Goal: Task Accomplishment & Management: Use online tool/utility

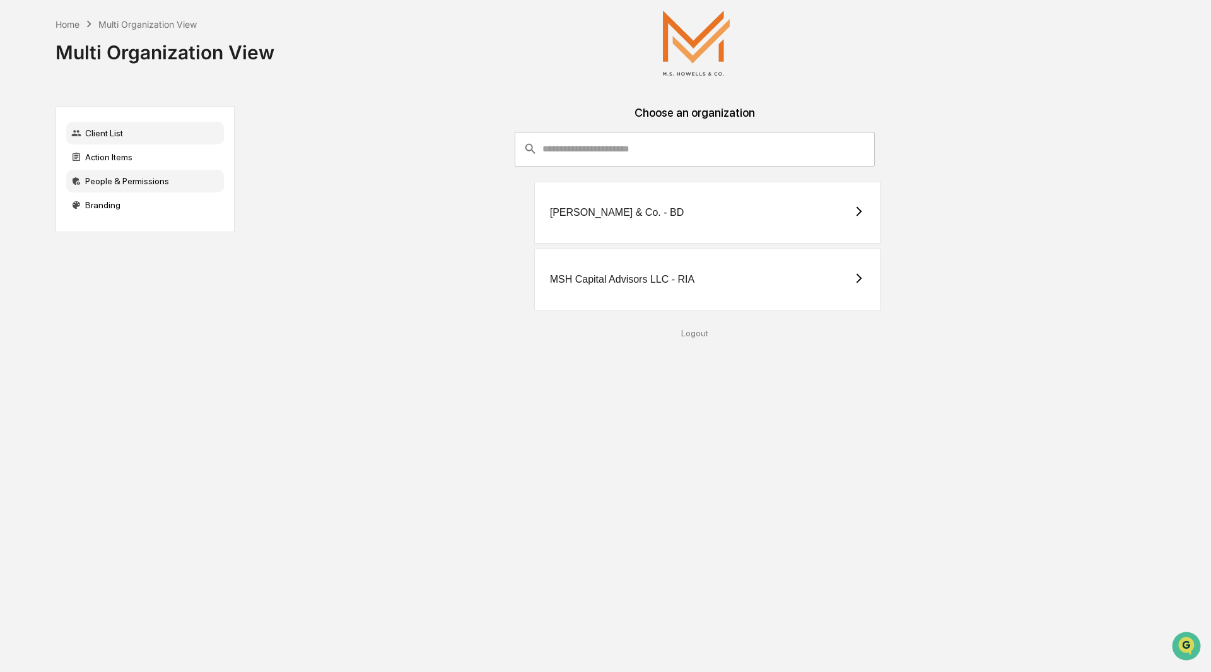
click at [134, 182] on div "People & Permissions" at bounding box center [145, 181] width 158 height 23
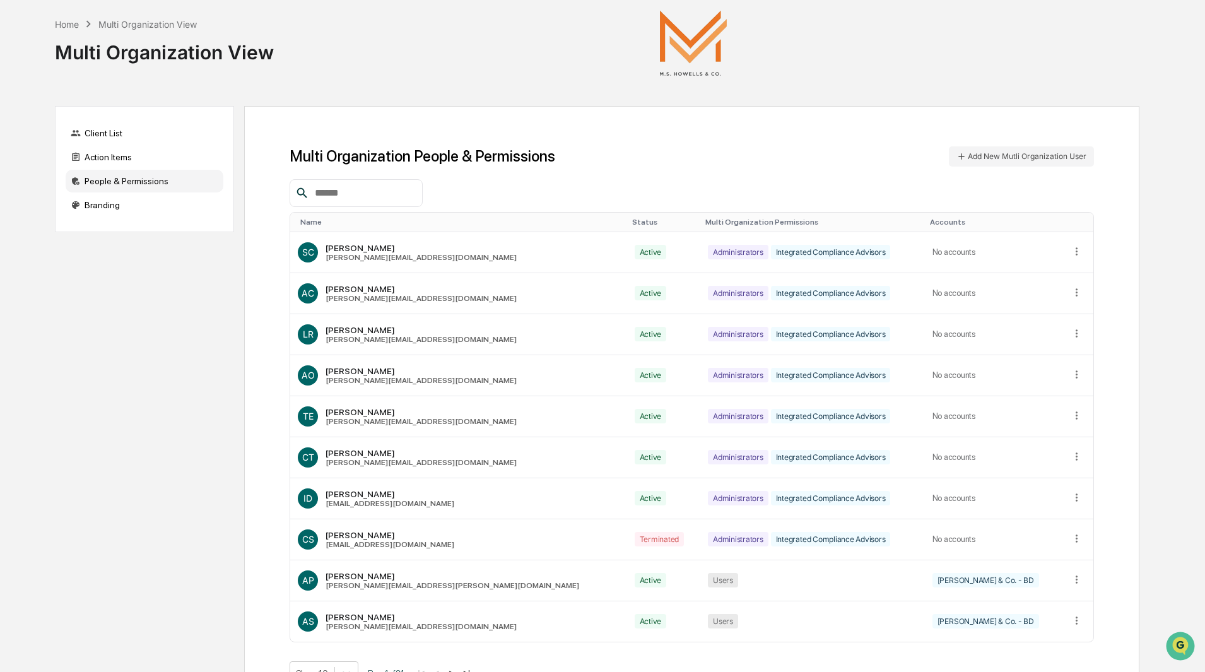
click at [353, 196] on input "text" at bounding box center [363, 193] width 107 height 16
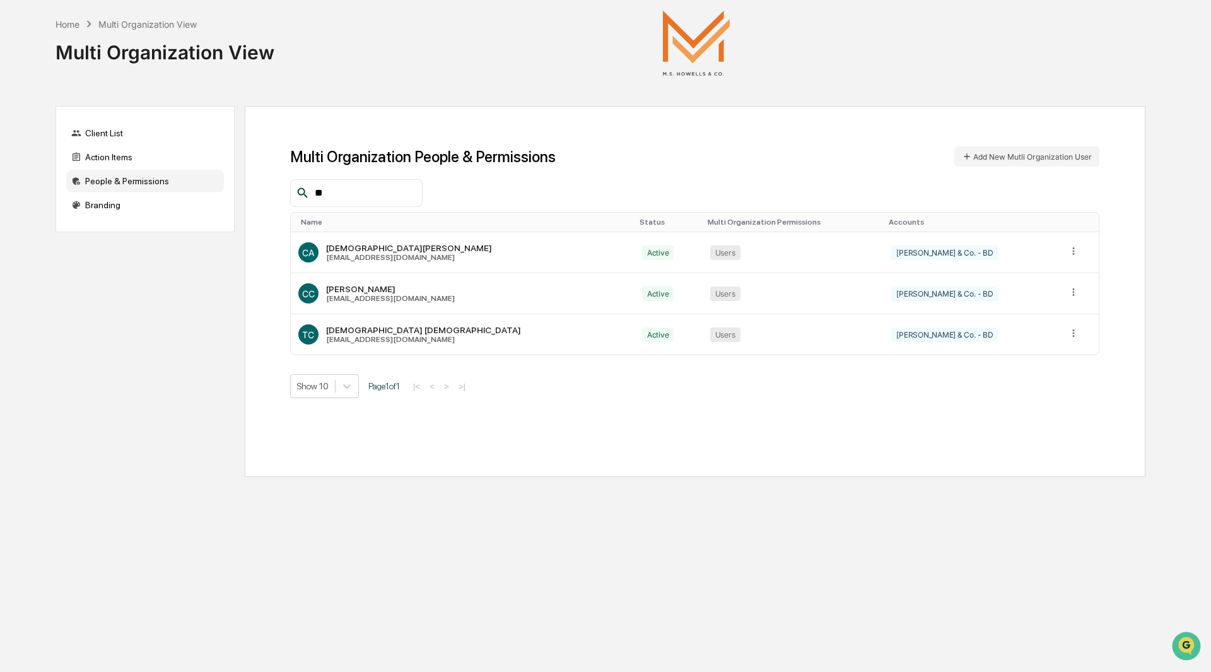
type input "*"
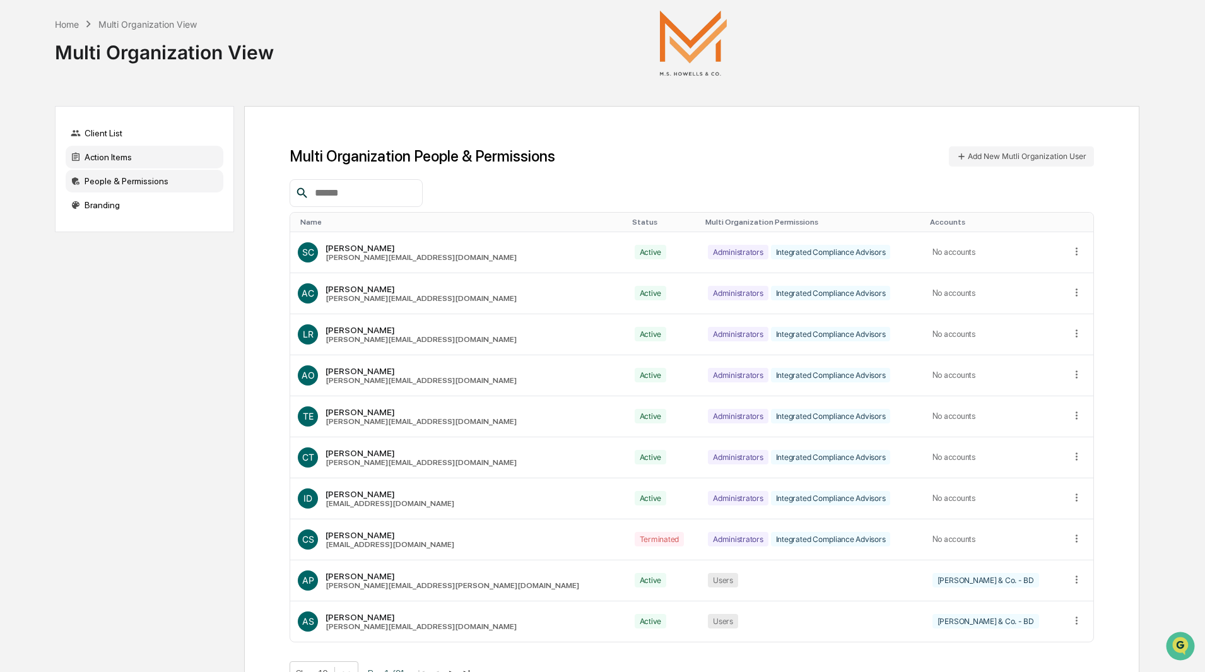
click at [111, 156] on div "Action Items" at bounding box center [145, 157] width 158 height 23
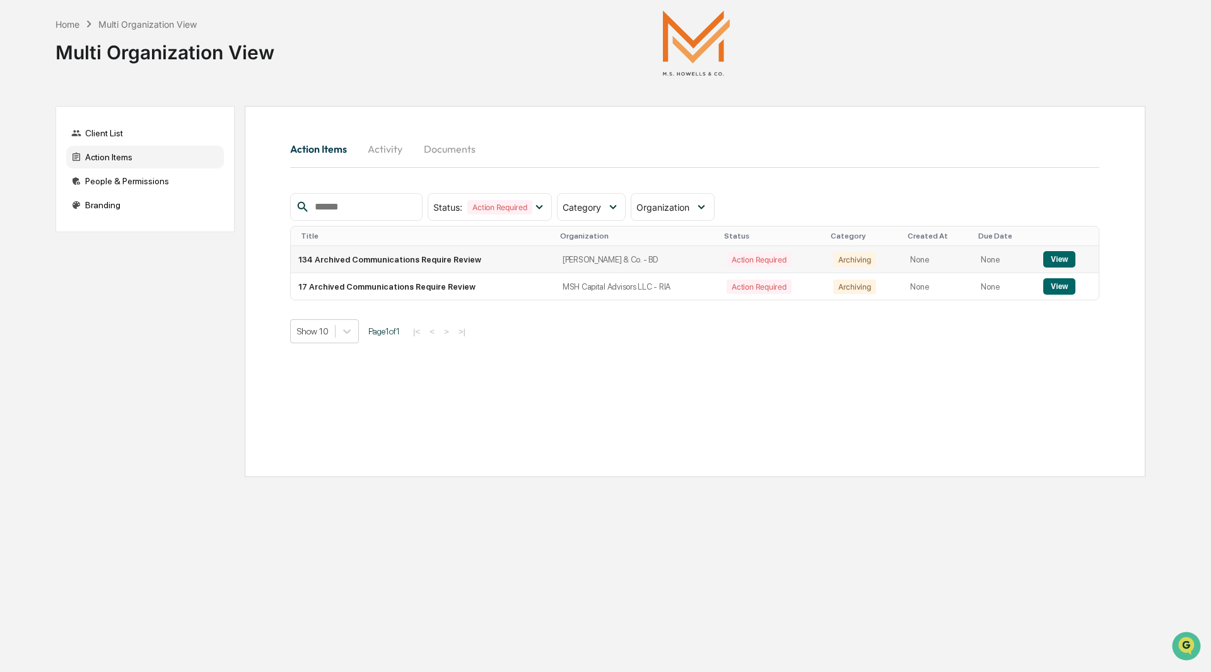
click at [1054, 261] on button "View" at bounding box center [1059, 259] width 32 height 16
